Goal: Task Accomplishment & Management: Use online tool/utility

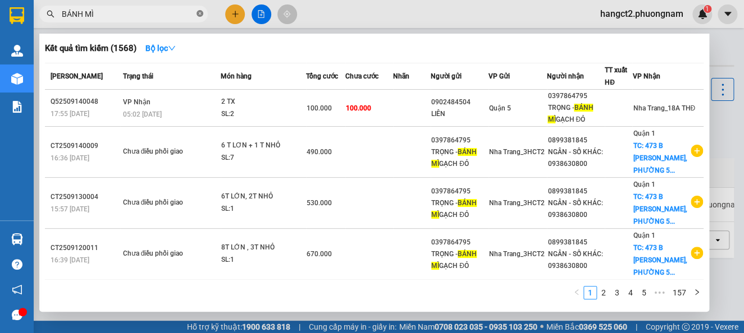
click at [200, 16] on icon "close-circle" at bounding box center [199, 13] width 7 height 7
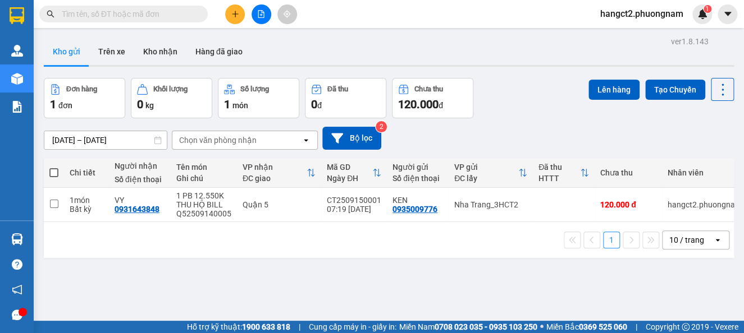
click at [166, 19] on input "text" at bounding box center [128, 14] width 132 height 12
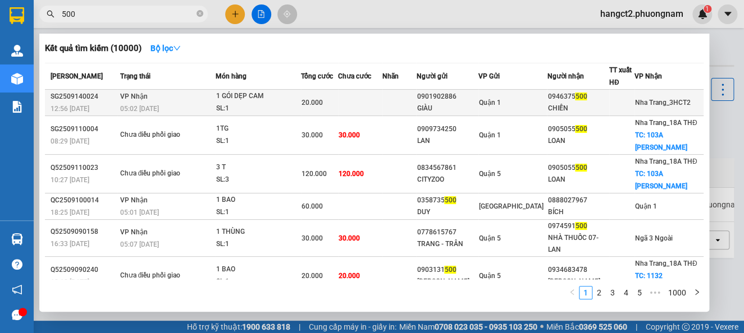
type input "500"
click at [500, 105] on span "Quận 1" at bounding box center [490, 103] width 22 height 8
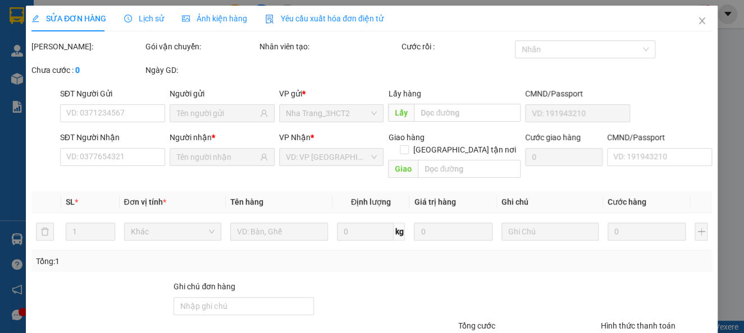
type input "0901902886"
type input "GIÀU"
type input "0946375500"
type input "CHIẾN"
type input "20.000"
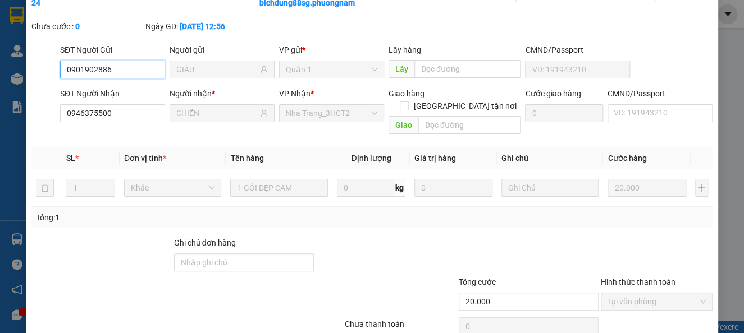
scroll to position [108, 0]
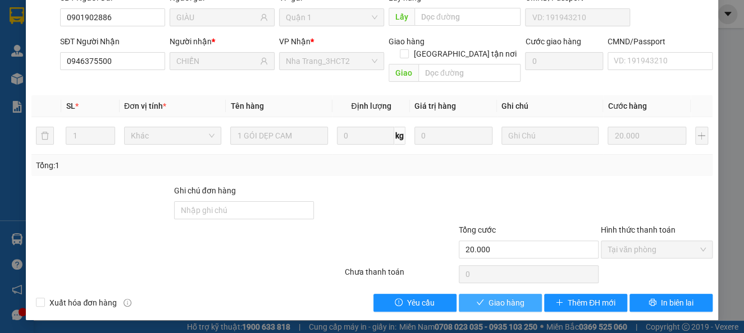
click at [506, 297] on span "Giao hàng" at bounding box center [506, 303] width 36 height 12
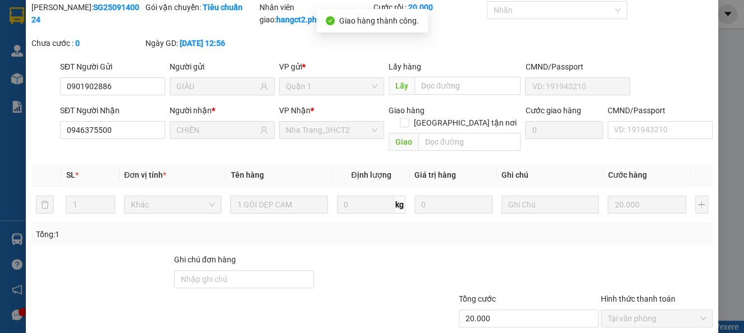
scroll to position [0, 0]
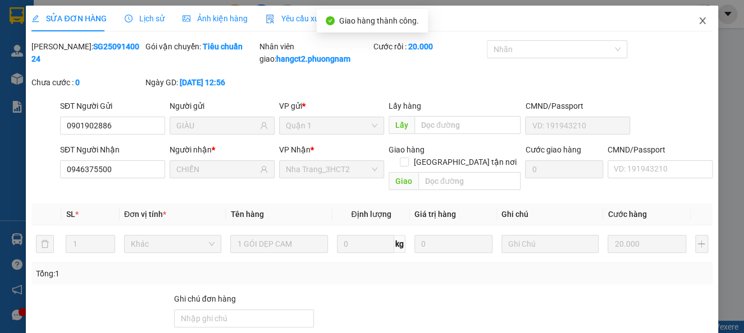
click at [698, 23] on icon "close" at bounding box center [702, 20] width 9 height 9
